Goal: Task Accomplishment & Management: Complete application form

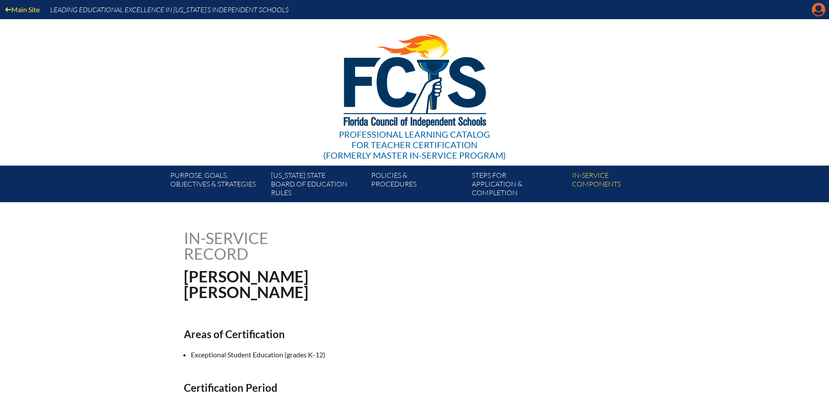
click at [816, 11] on icon at bounding box center [818, 9] width 13 height 13
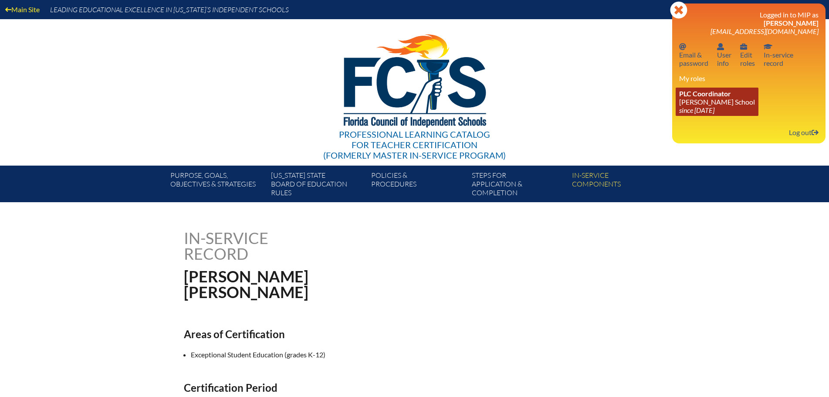
click at [720, 98] on link "PLC Coordinator Benjamin School since 2006 Aug 1" at bounding box center [716, 102] width 83 height 28
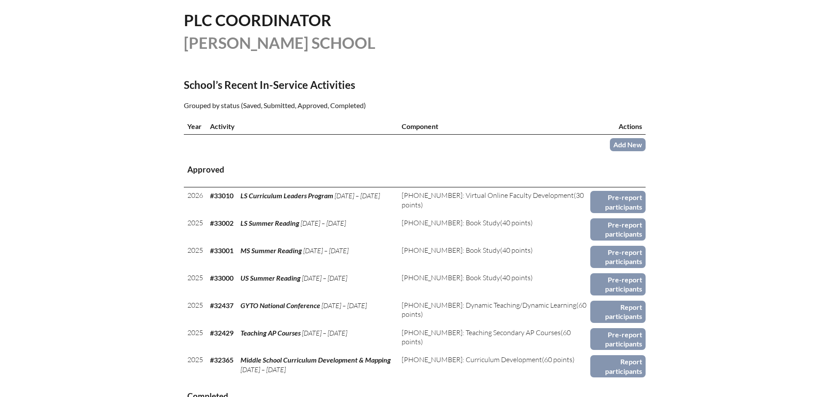
scroll to position [261, 0]
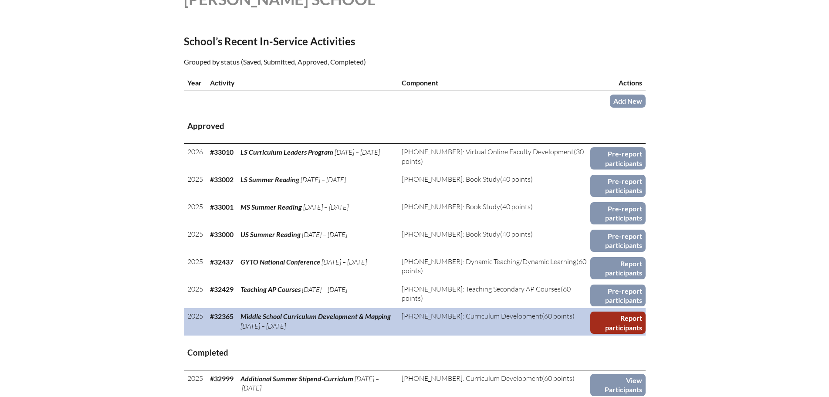
click at [603, 318] on link "Report participants" at bounding box center [617, 322] width 55 height 22
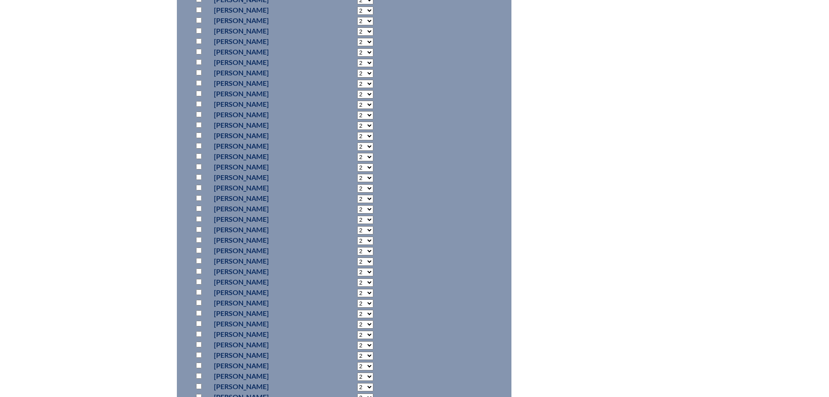
scroll to position [914, 0]
click at [199, 361] on input "checkbox" at bounding box center [199, 364] width 6 height 6
checkbox input "true"
select select "8"
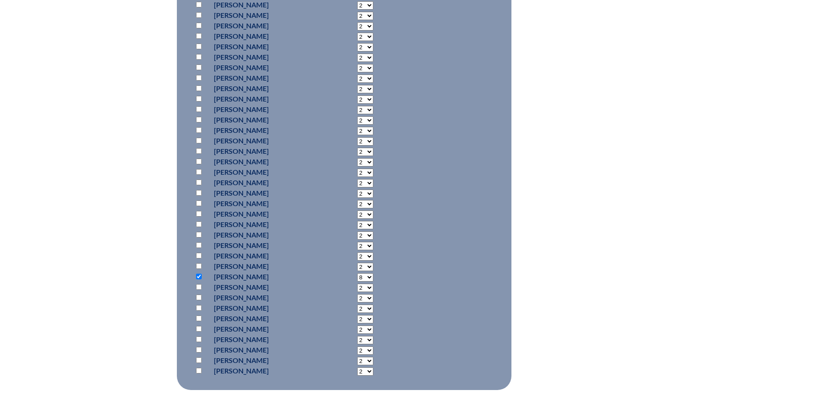
scroll to position [1089, 0]
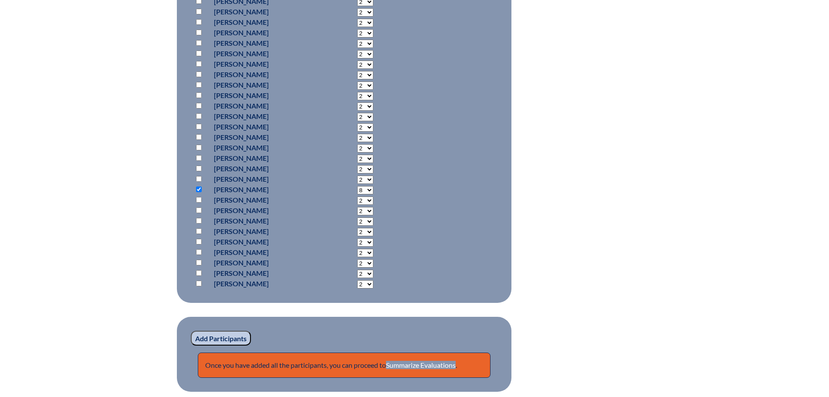
click at [238, 330] on input "Add Participants" at bounding box center [221, 337] width 60 height 15
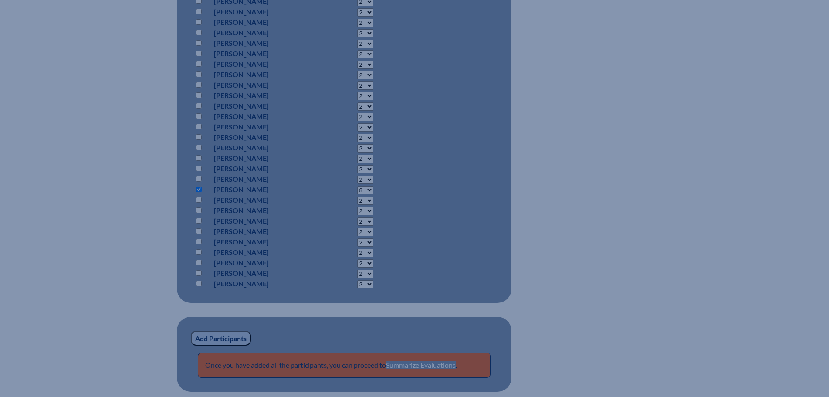
click at [197, 147] on input "checkbox" at bounding box center [199, 148] width 6 height 6
checkbox input "true"
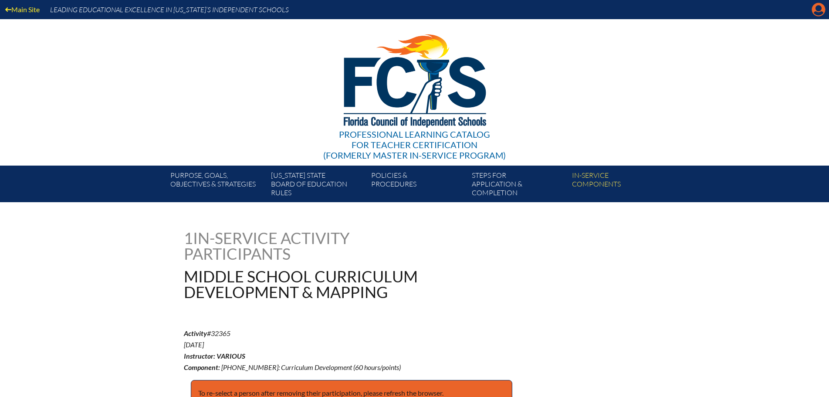
click at [819, 15] on icon "Manage account" at bounding box center [818, 10] width 14 height 14
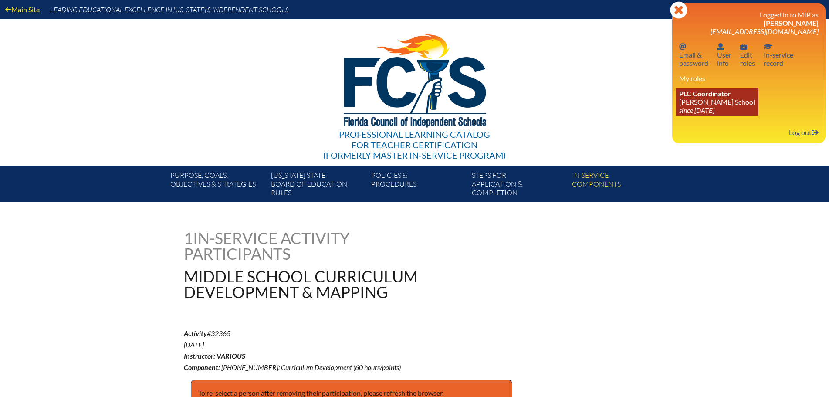
click at [714, 111] on icon "since [DATE]" at bounding box center [696, 110] width 35 height 8
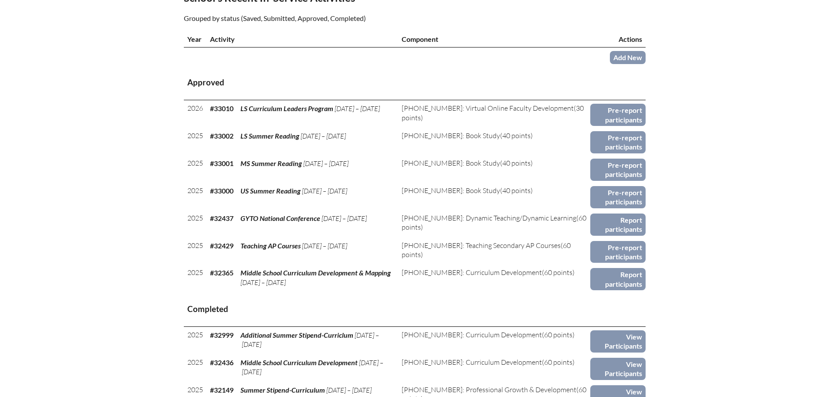
scroll to position [392, 0]
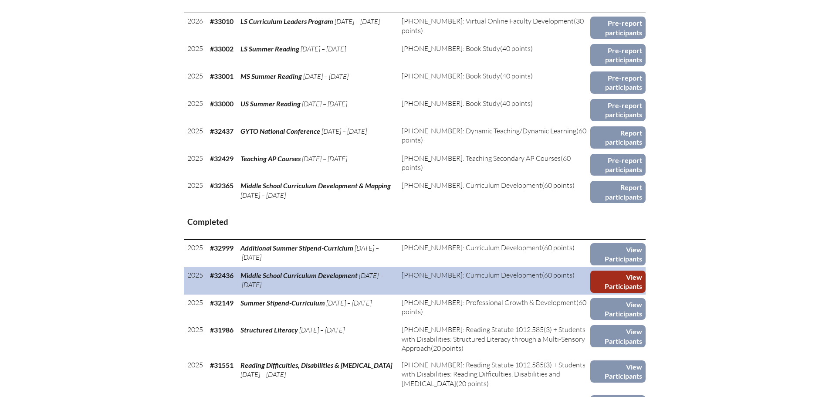
click at [601, 274] on link "View Participants" at bounding box center [617, 281] width 55 height 22
